Goal: Navigation & Orientation: Find specific page/section

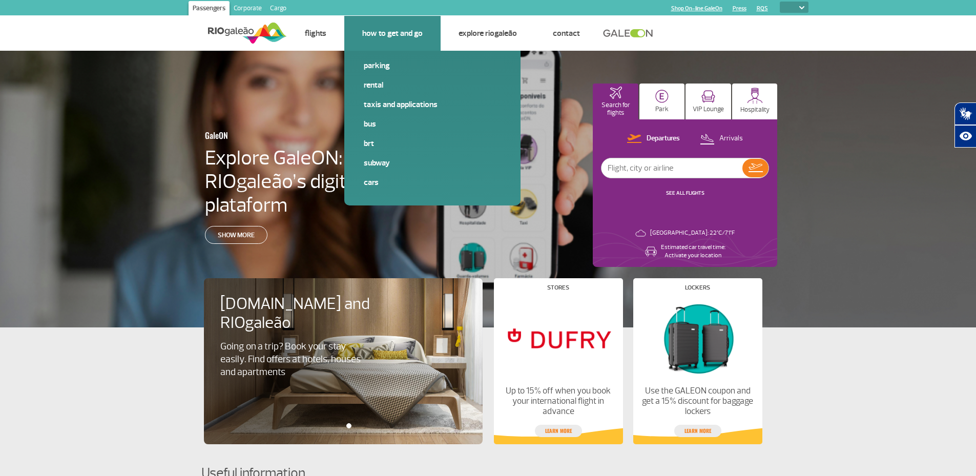
click at [405, 32] on link "How to get and go" at bounding box center [392, 33] width 60 height 10
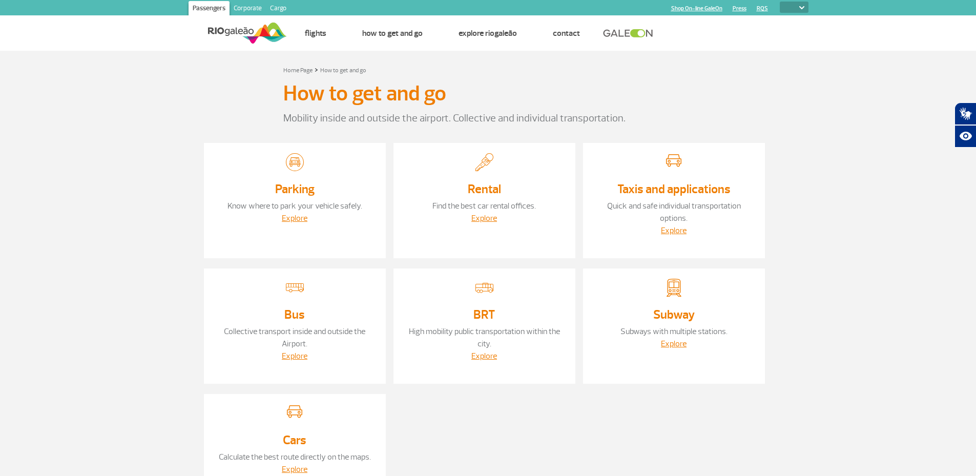
click at [213, 31] on img at bounding box center [247, 32] width 79 height 25
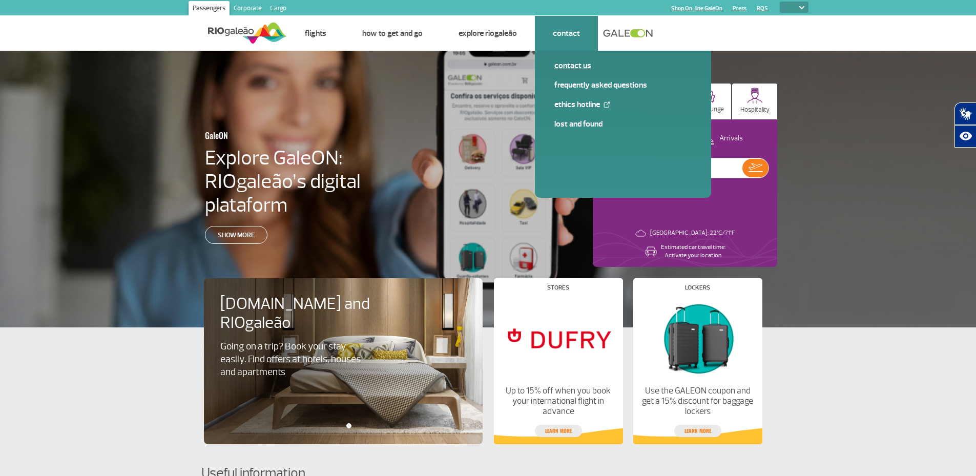
click at [572, 64] on link "Contact us" at bounding box center [622, 65] width 137 height 11
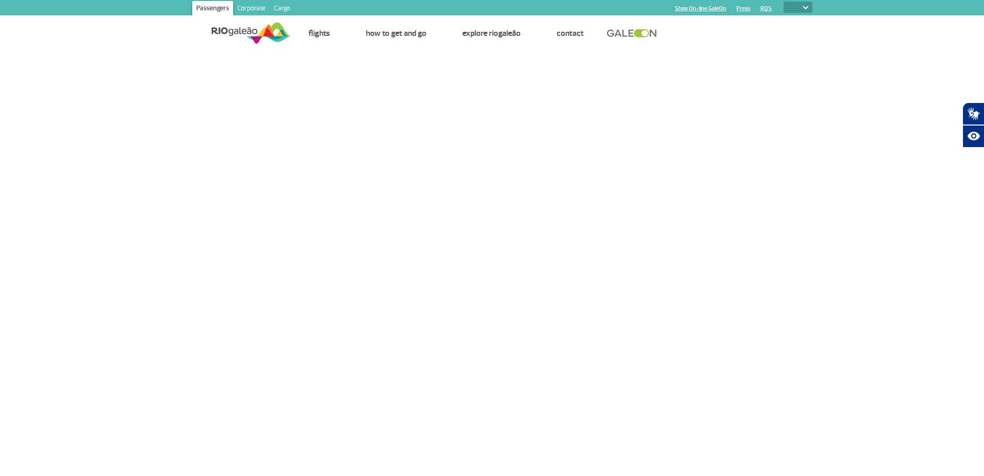
click at [804, 5] on select "PT ENG ESP" at bounding box center [797, 7] width 29 height 11
select select "en"
click at [783, 2] on select "PT ENG ESP" at bounding box center [797, 7] width 29 height 11
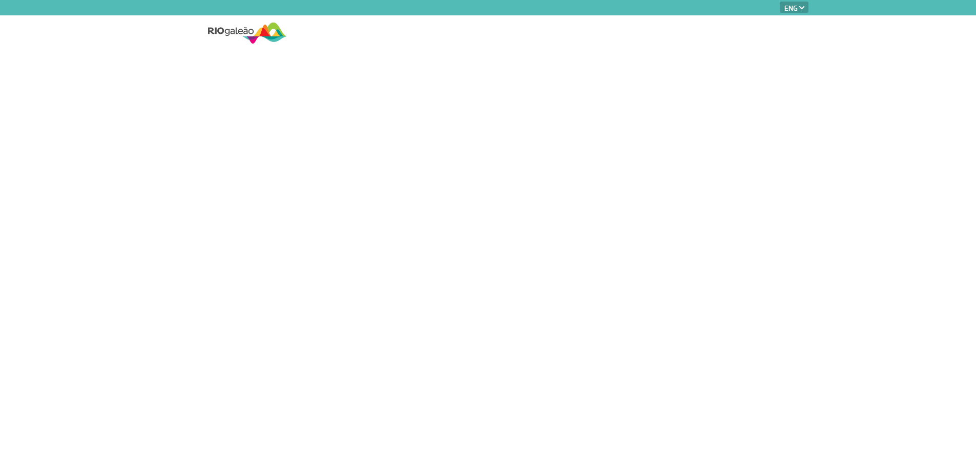
select select "en"
